Goal: Find specific page/section

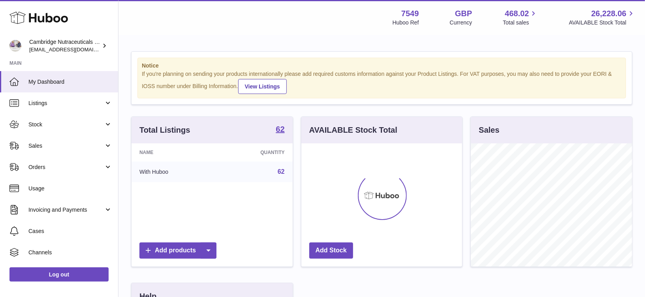
scroll to position [123, 161]
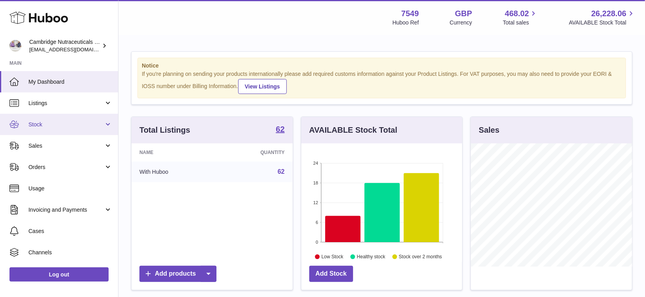
click at [40, 131] on link "Stock" at bounding box center [59, 124] width 118 height 21
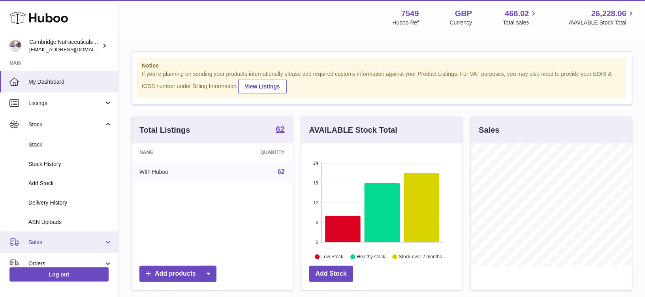
click at [54, 241] on span "Sales" at bounding box center [65, 243] width 75 height 8
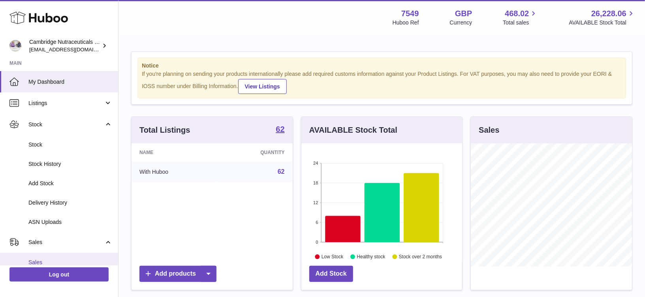
click at [56, 254] on link "Sales" at bounding box center [59, 262] width 118 height 19
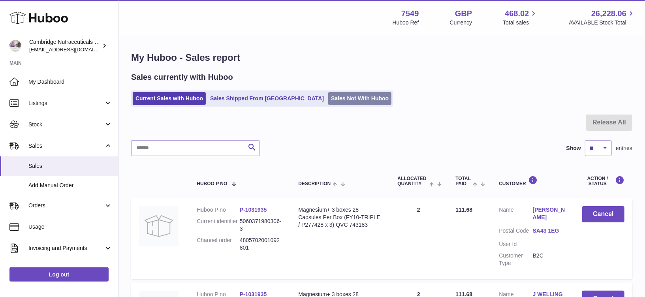
click at [328, 99] on link "Sales Not With Huboo" at bounding box center [359, 98] width 63 height 13
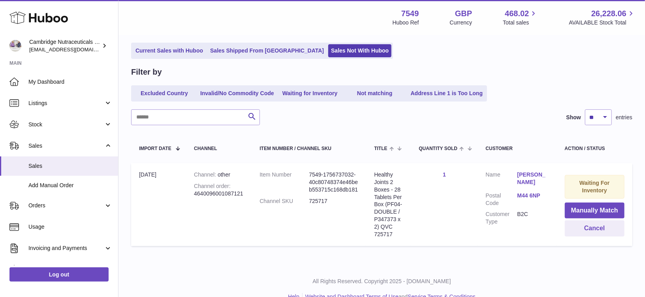
scroll to position [50, 0]
